Goal: Book appointment/travel/reservation

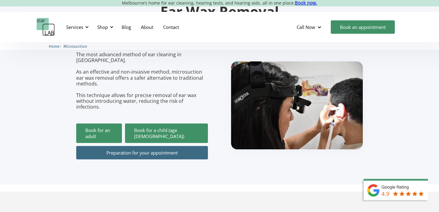
scroll to position [71, 0]
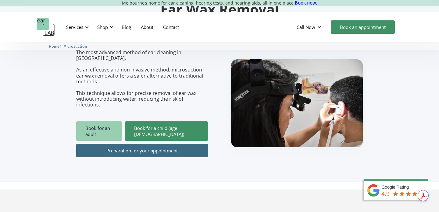
click at [111, 122] on link "Book for an adult" at bounding box center [99, 132] width 46 height 20
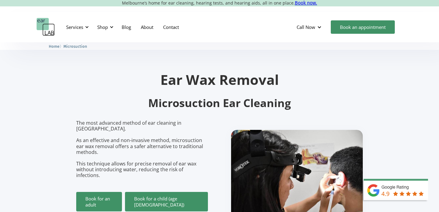
click at [43, 25] on img "home" at bounding box center [46, 27] width 18 height 18
